Goal: Information Seeking & Learning: Learn about a topic

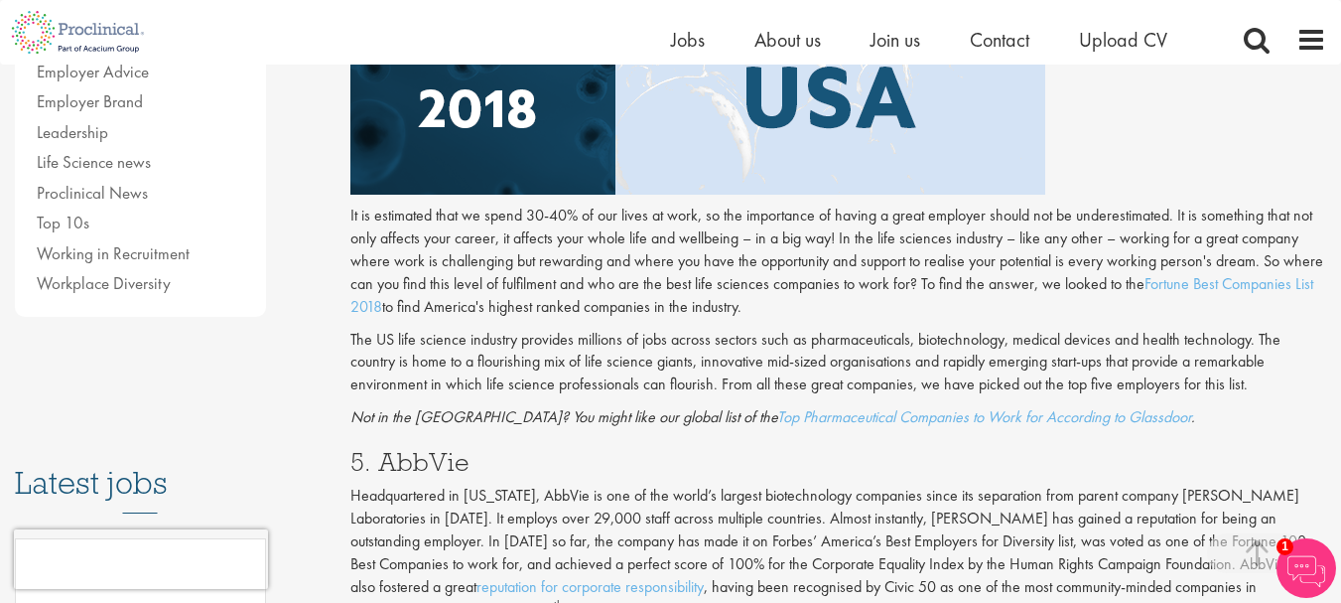
click at [424, 449] on h3 "5. AbbVie" at bounding box center [838, 462] width 976 height 26
copy h3 "AbbVie"
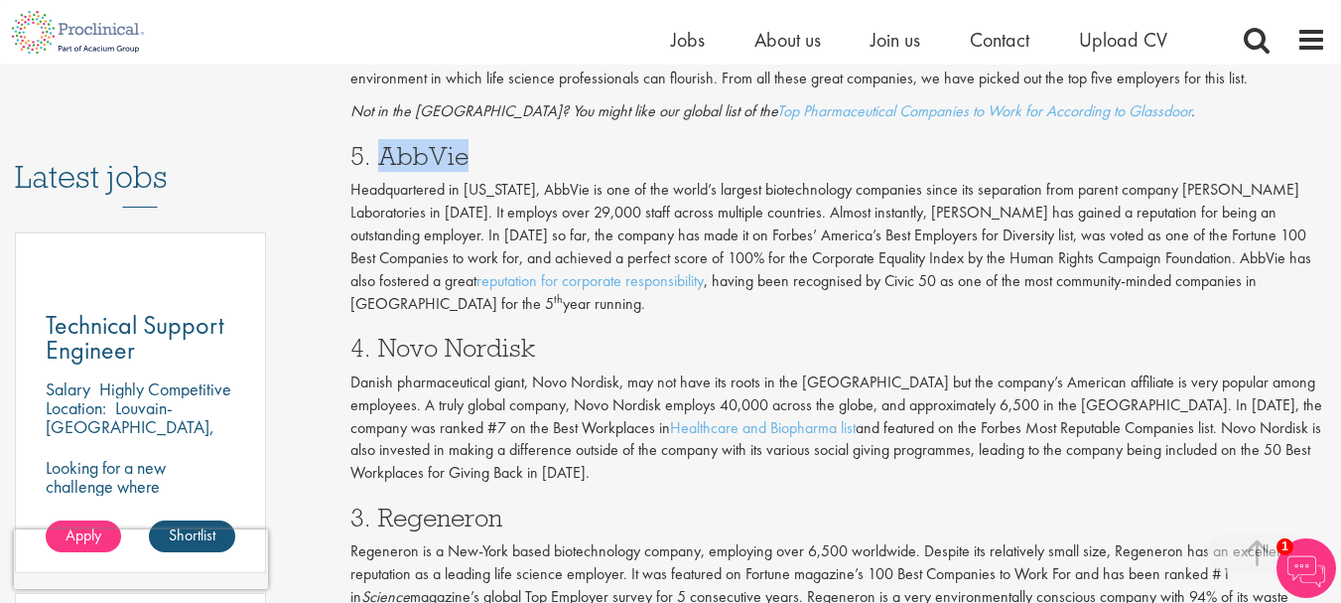
scroll to position [1191, 0]
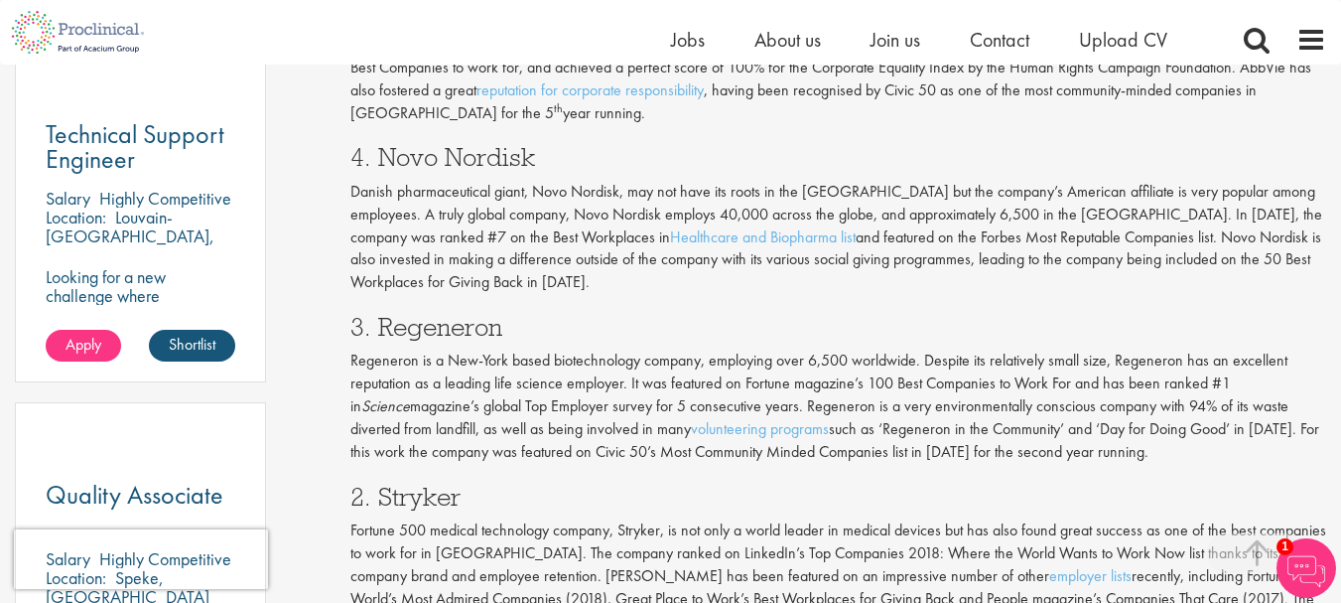
click at [467, 314] on h3 "3. Regeneron" at bounding box center [838, 327] width 976 height 26
copy h3 "Regeneron"
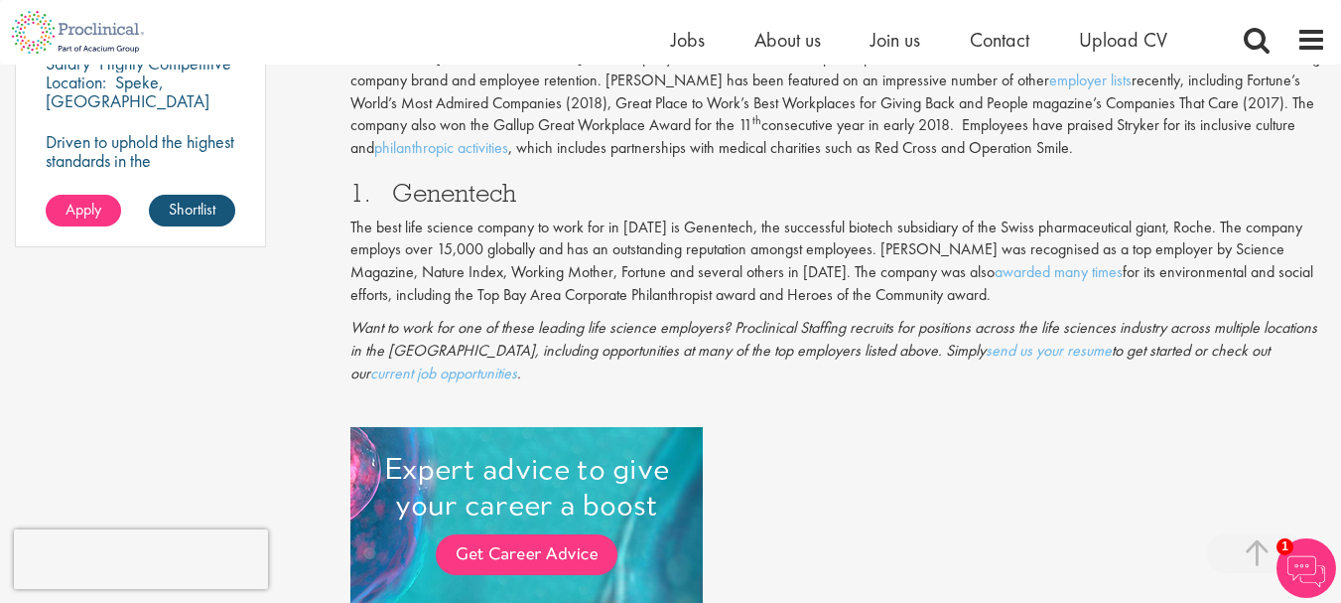
scroll to position [1688, 0]
click at [432, 179] on h3 "1. Genentech" at bounding box center [838, 192] width 976 height 26
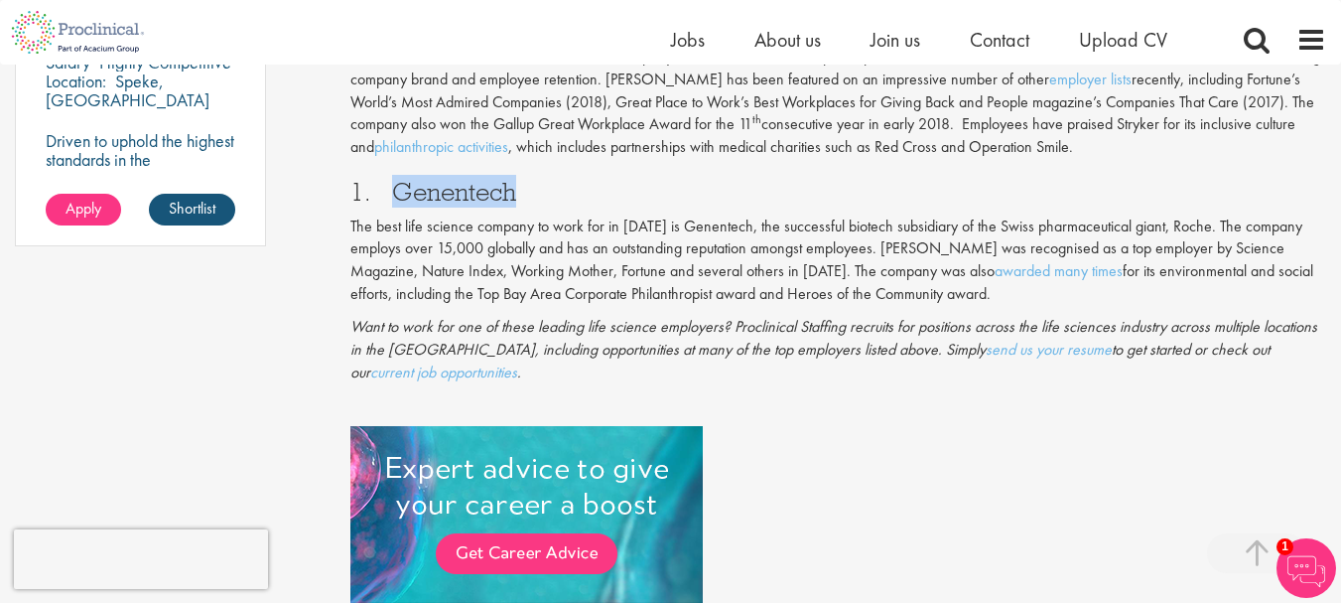
click at [432, 179] on h3 "1. Genentech" at bounding box center [838, 192] width 976 height 26
copy h3 "Genentech"
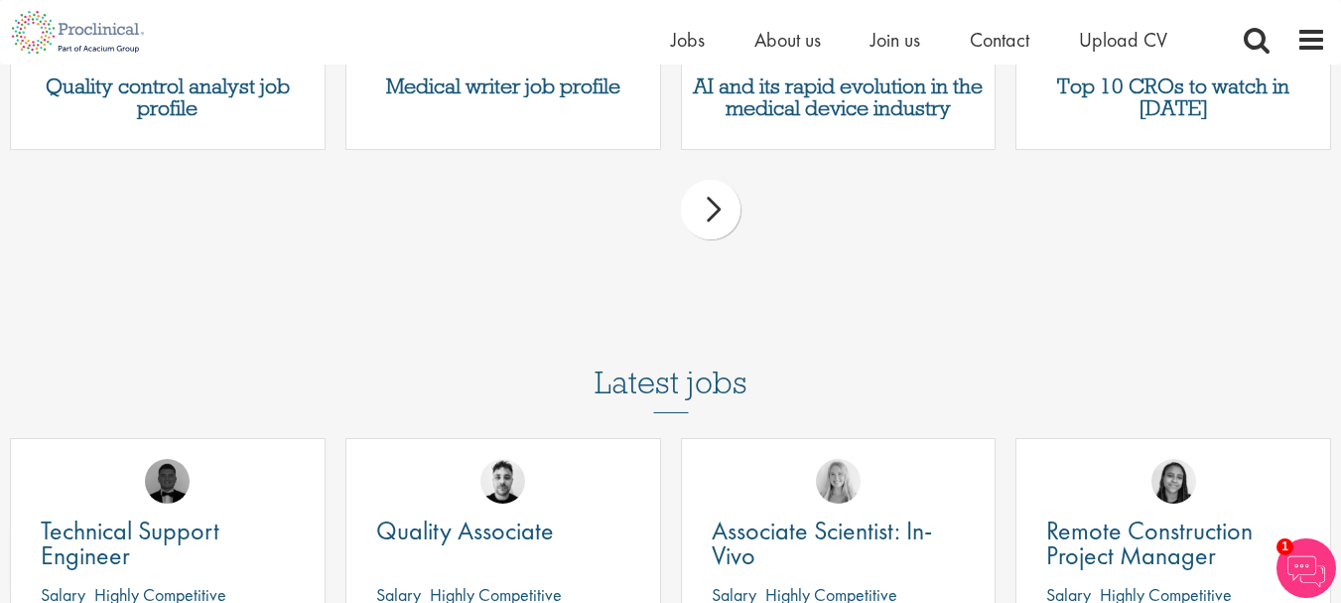
scroll to position [2581, 0]
